Goal: Navigation & Orientation: Find specific page/section

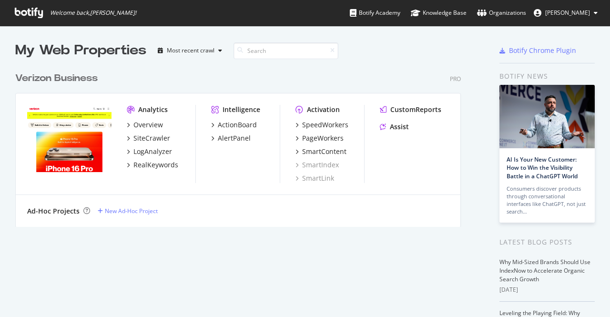
click at [2, 96] on div "My Web Properties Most recent crawl Verizon Business Pro Analytics Overview Sit…" at bounding box center [305, 261] width 610 height 471
